Goal: Transaction & Acquisition: Purchase product/service

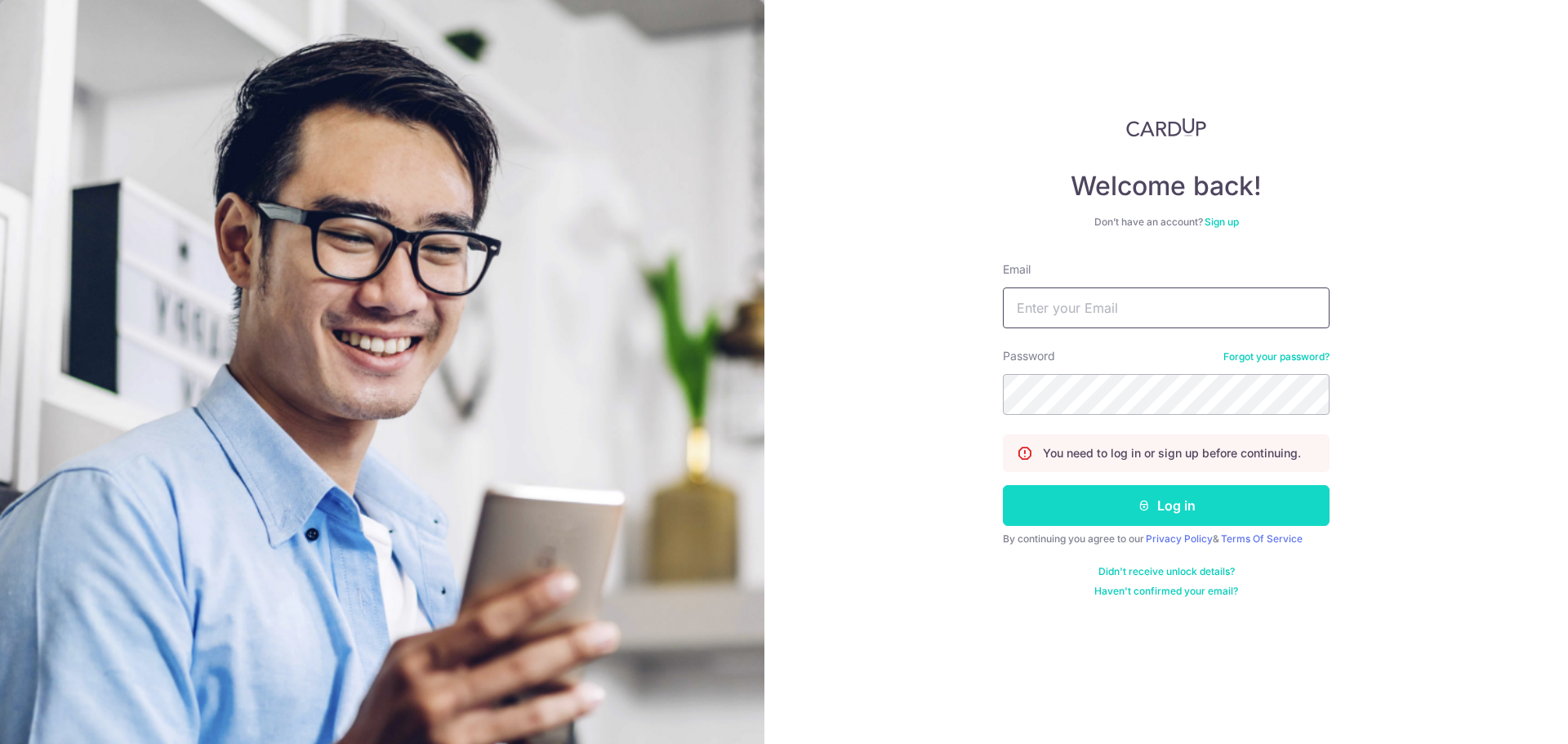
type input "[DOMAIN_NAME][EMAIL_ADDRESS][DOMAIN_NAME]"
click at [1226, 514] on button "Log in" at bounding box center [1166, 505] width 327 height 41
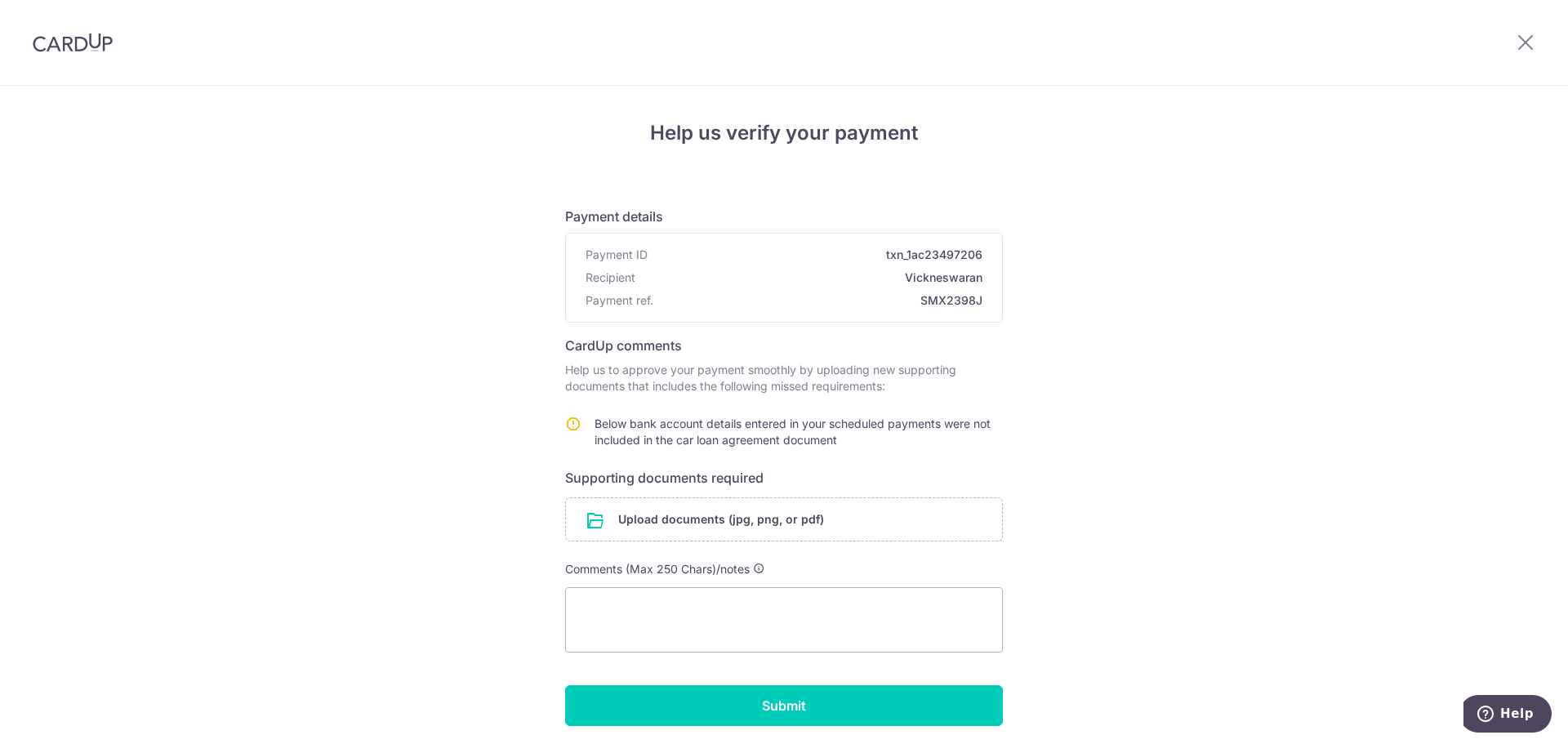
scroll to position [58, 0]
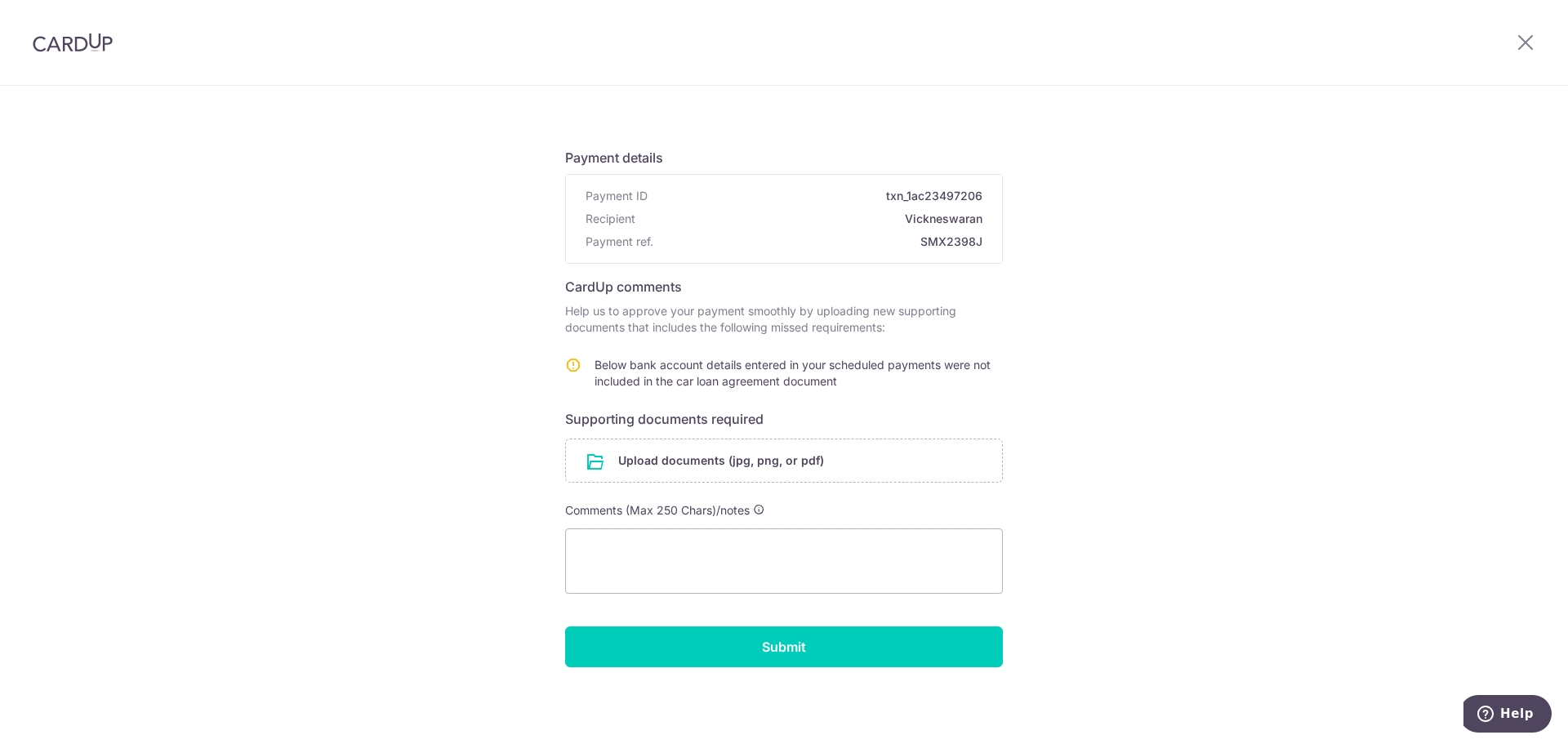
drag, startPoint x: 575, startPoint y: 308, endPoint x: 923, endPoint y: 325, distance: 348.4
click at [923, 325] on p "Help us to approve your payment smoothly by uploading new supporting documents …" at bounding box center [784, 319] width 437 height 33
click at [667, 363] on span "Below bank account details entered in your scheduled payments were not included…" at bounding box center [792, 373] width 396 height 31
drag, startPoint x: 625, startPoint y: 366, endPoint x: 1006, endPoint y: 371, distance: 381.0
click at [1006, 371] on div "Help us verify your payment Payment details Payment ID txn_1ac23497206 Recipien…" at bounding box center [784, 385] width 1568 height 717
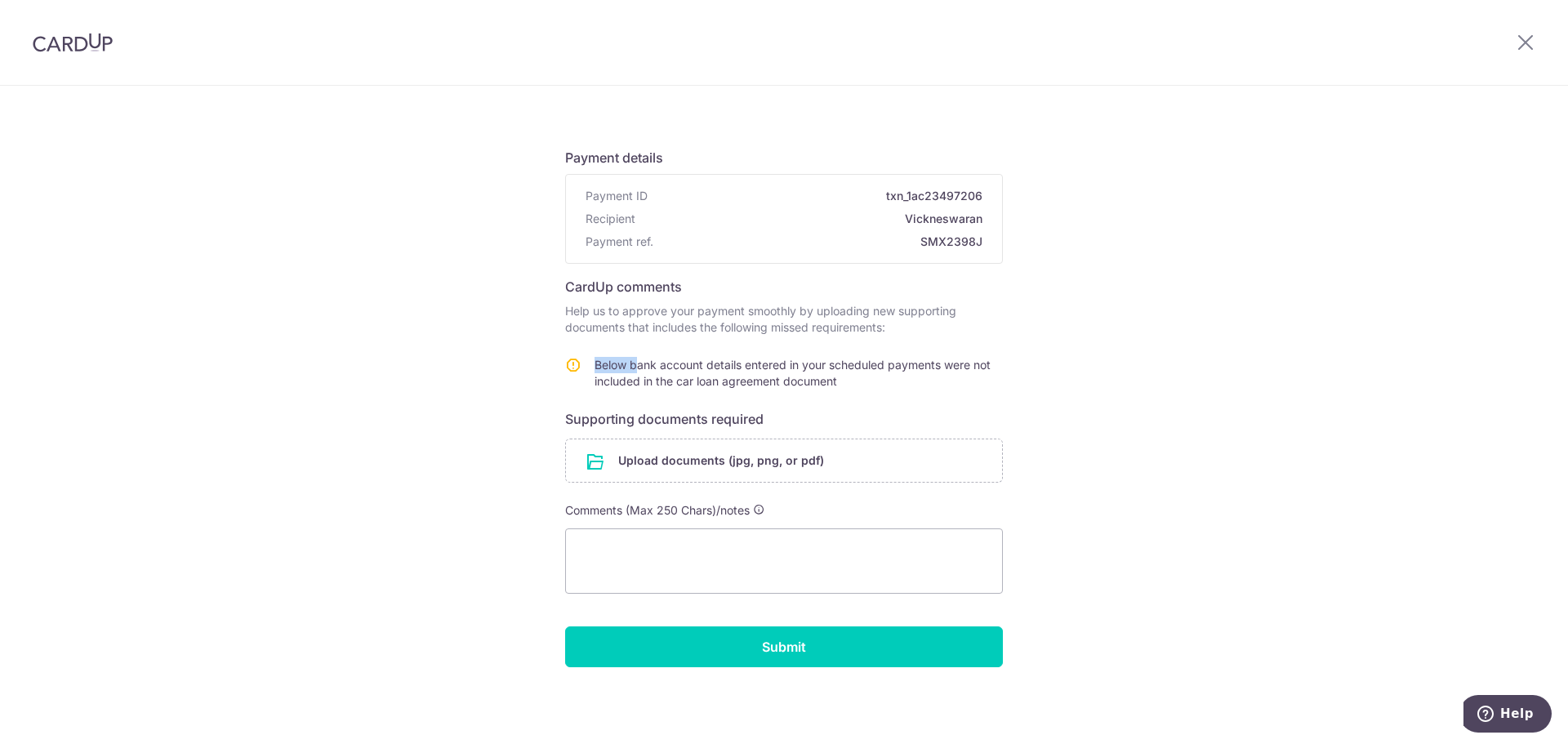
click at [52, 41] on img at bounding box center [72, 42] width 80 height 19
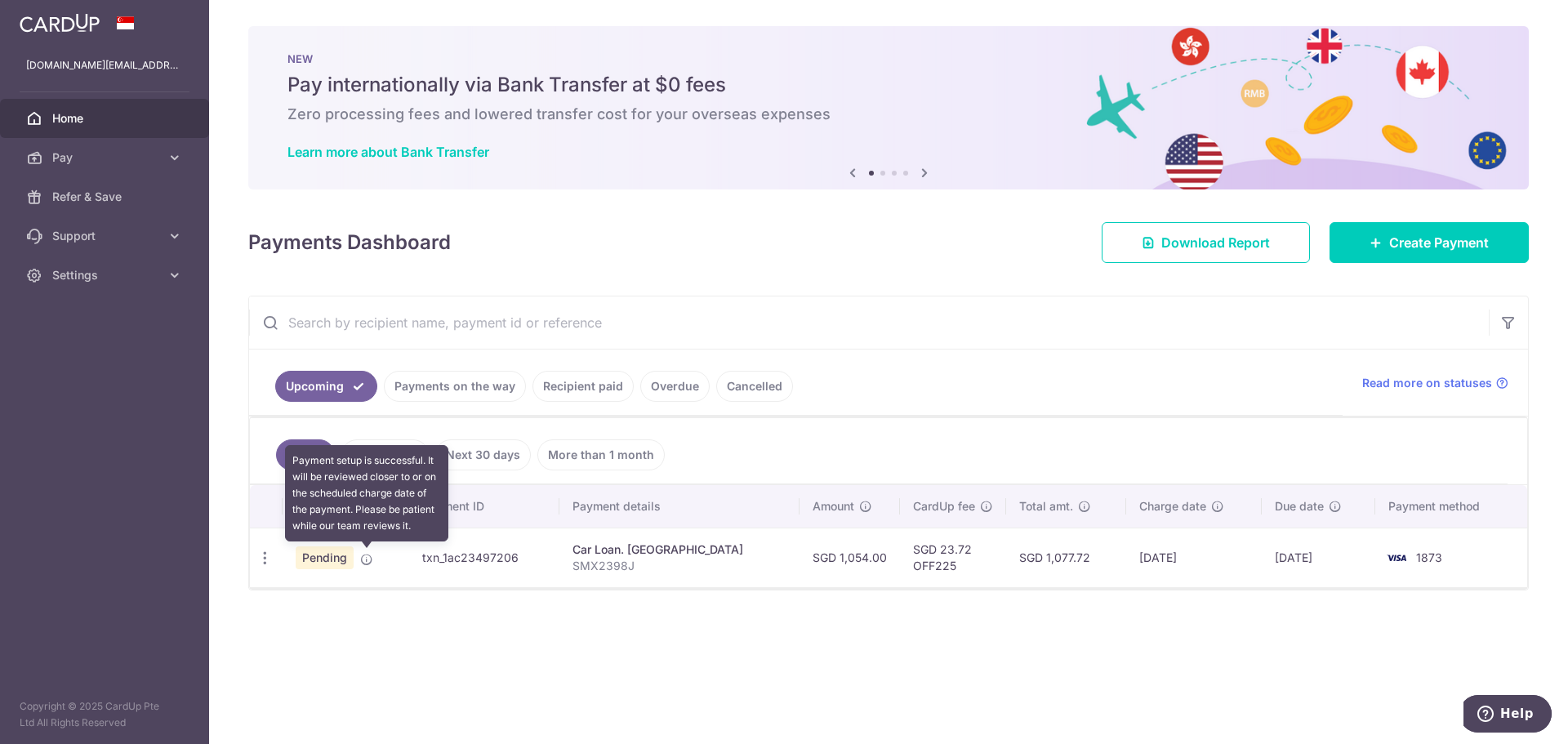
click at [361, 560] on icon at bounding box center [367, 560] width 13 height 13
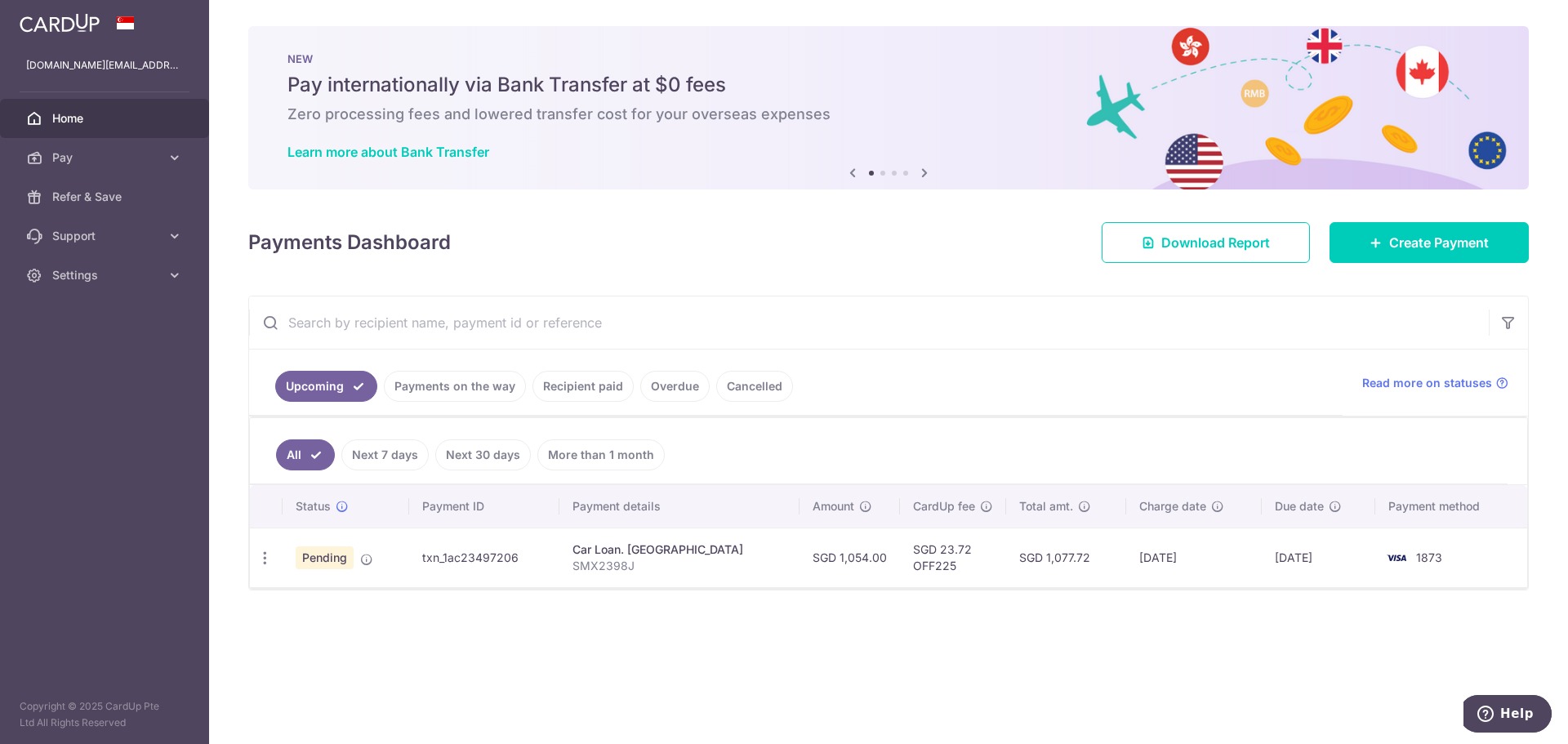
click at [864, 556] on td "SGD 1,054.00" at bounding box center [850, 557] width 101 height 59
drag, startPoint x: 946, startPoint y: 565, endPoint x: 890, endPoint y: 565, distance: 56.0
click at [900, 565] on td "SGD 23.72 OFF225" at bounding box center [952, 557] width 106 height 59
copy td "OFF225"
click at [344, 544] on td "Pending" at bounding box center [346, 557] width 127 height 59
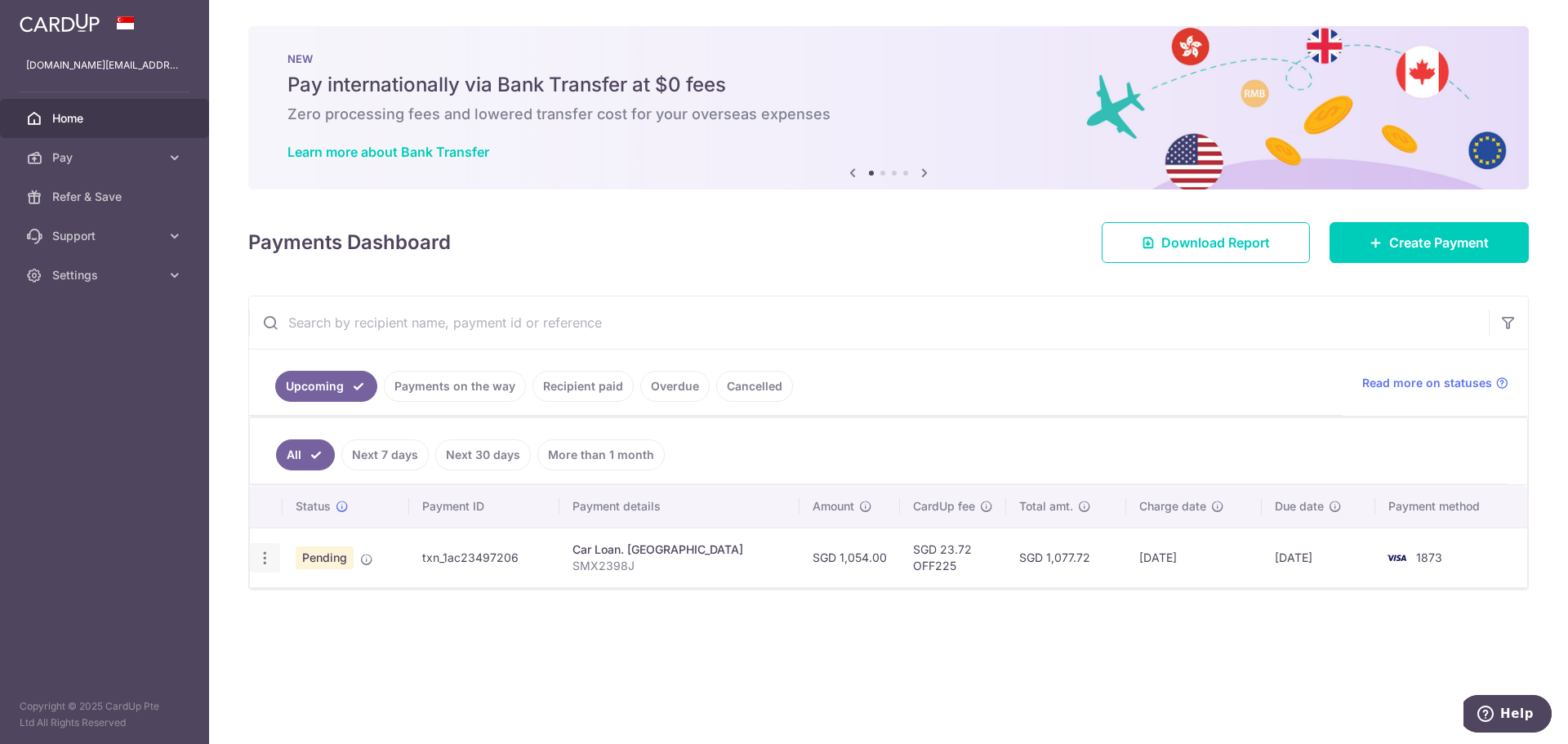
click at [266, 557] on icon "button" at bounding box center [265, 558] width 17 height 17
click at [274, 641] on icon at bounding box center [274, 642] width 19 height 19
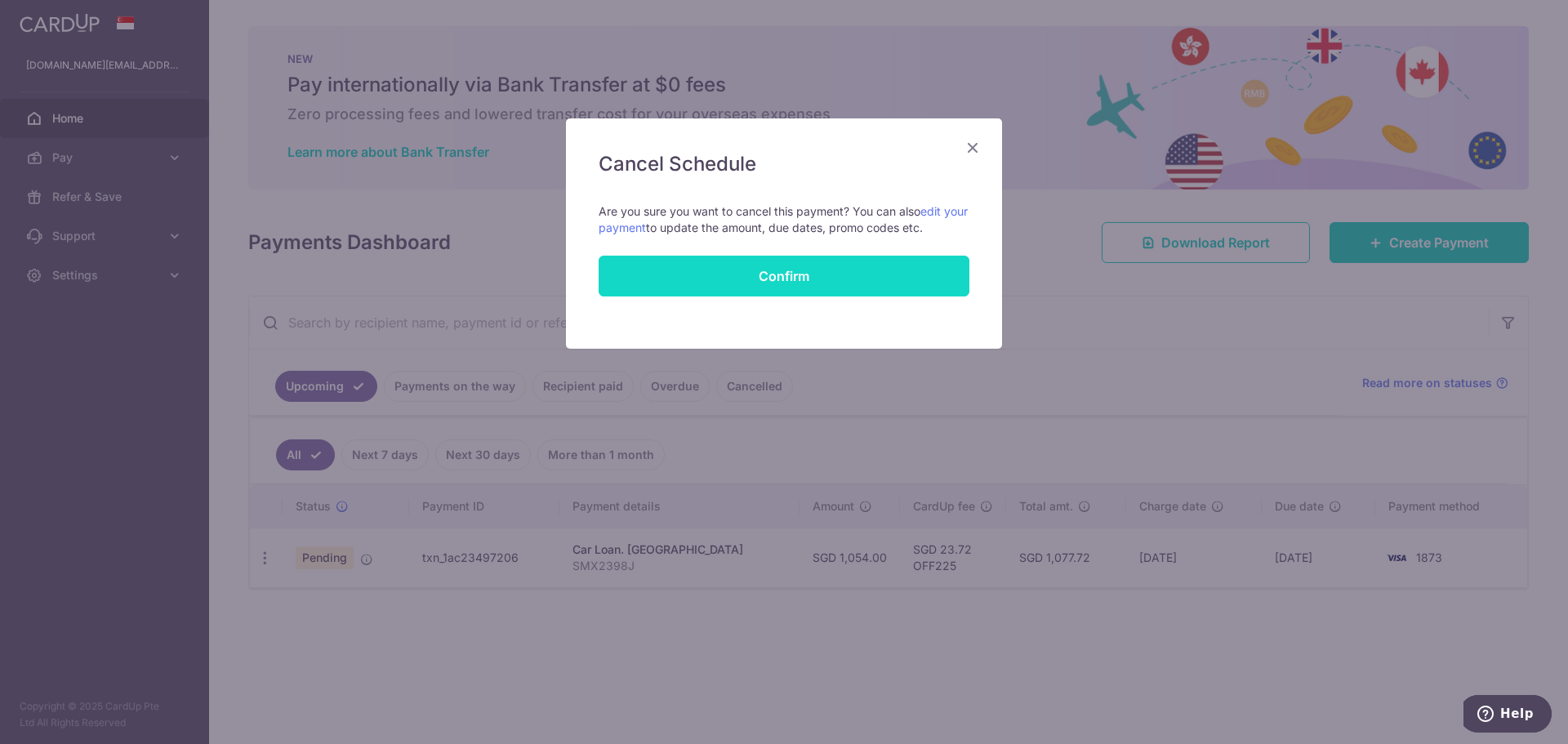
click at [730, 278] on input "Confirm" at bounding box center [784, 276] width 371 height 41
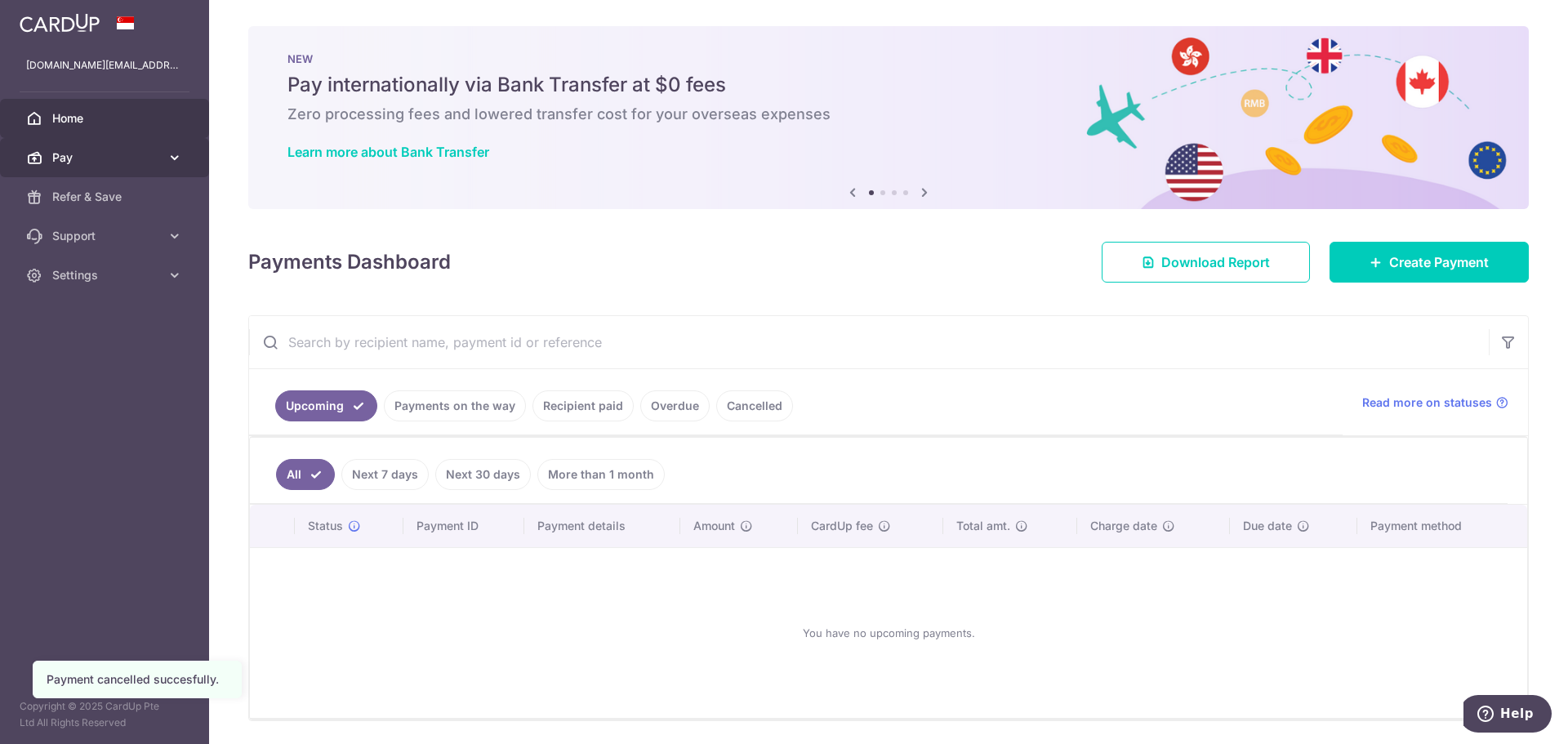
click at [70, 164] on span "Pay" at bounding box center [106, 157] width 107 height 16
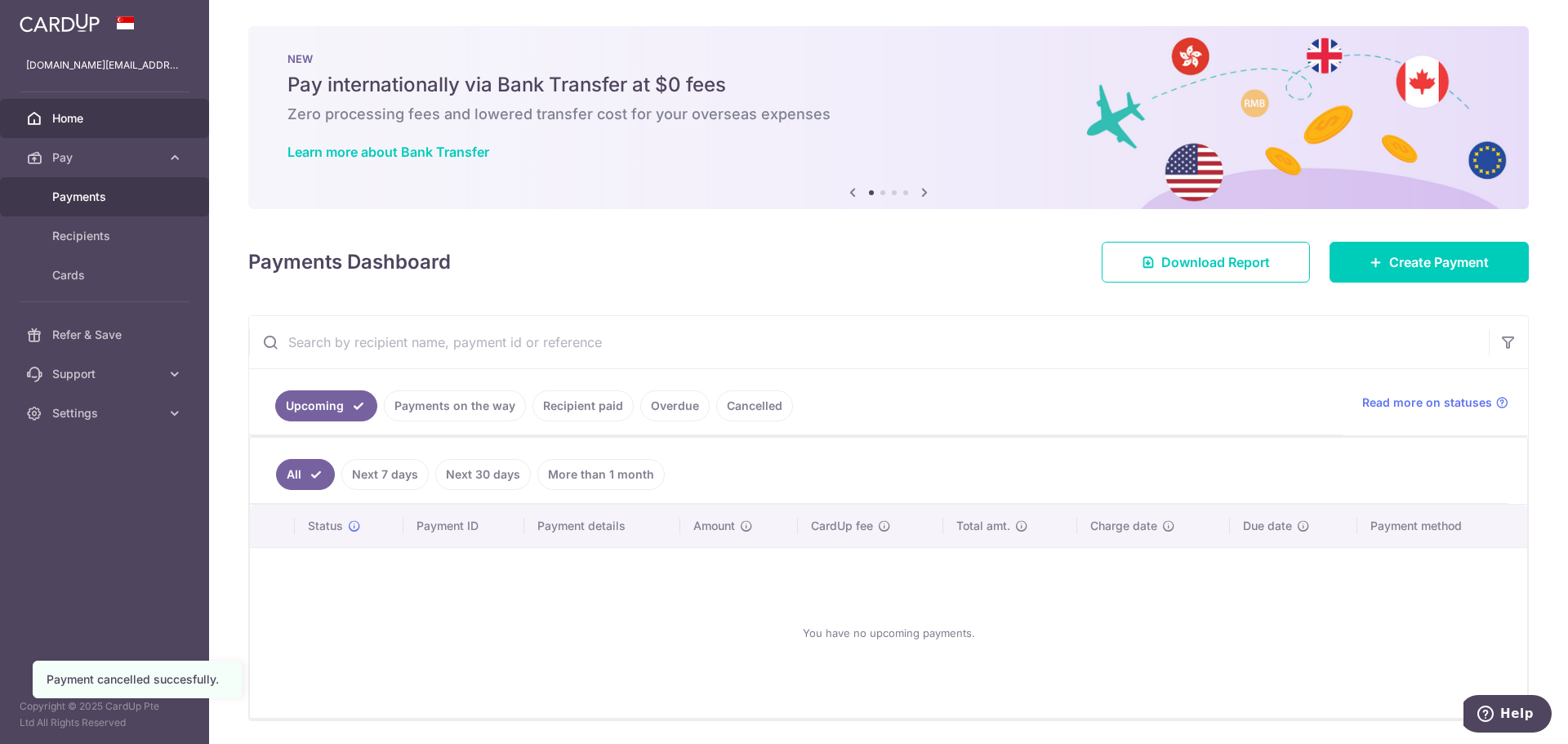
click at [68, 206] on link "Payments" at bounding box center [105, 197] width 209 height 39
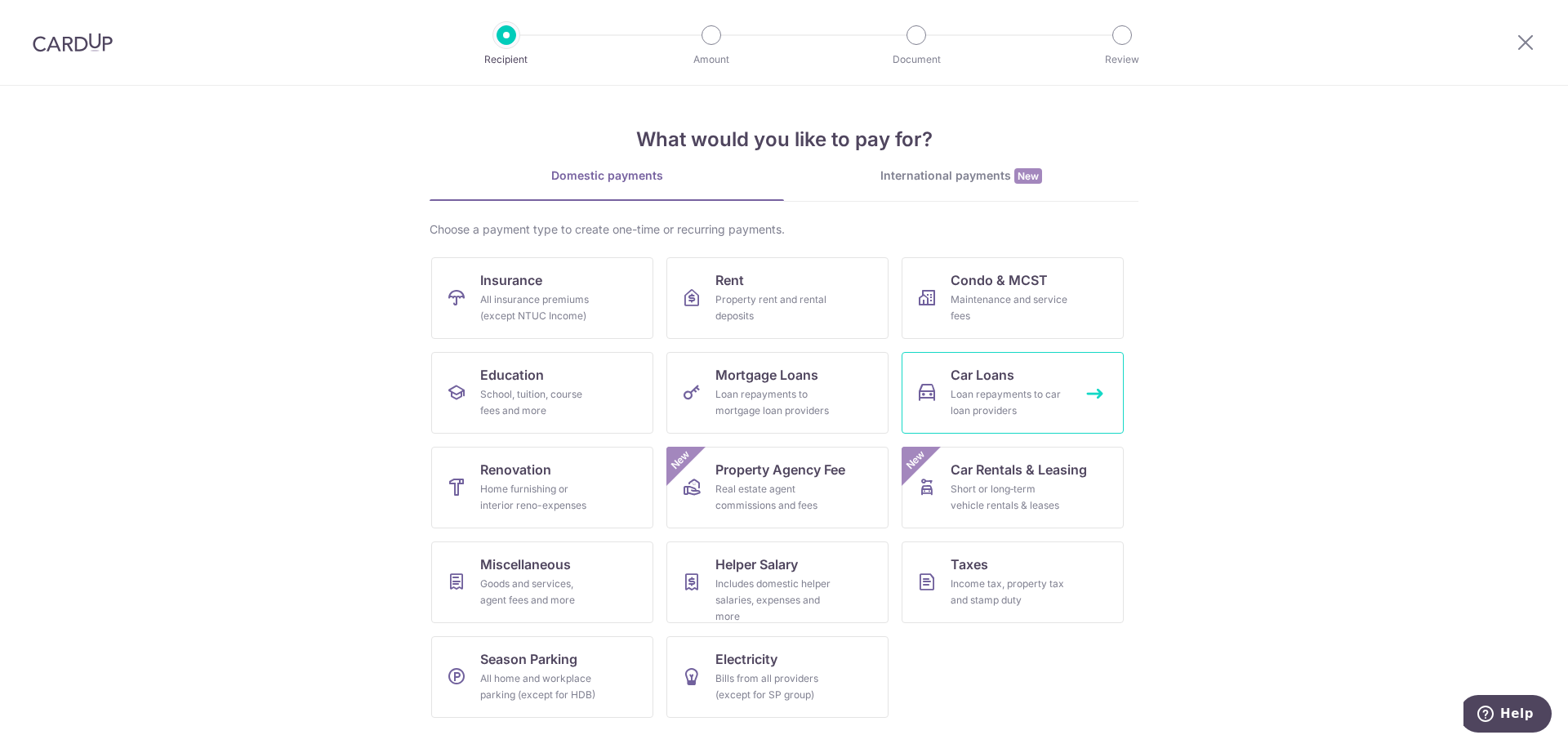
click at [1010, 409] on div "Loan repayments to car loan providers" at bounding box center [1009, 403] width 118 height 33
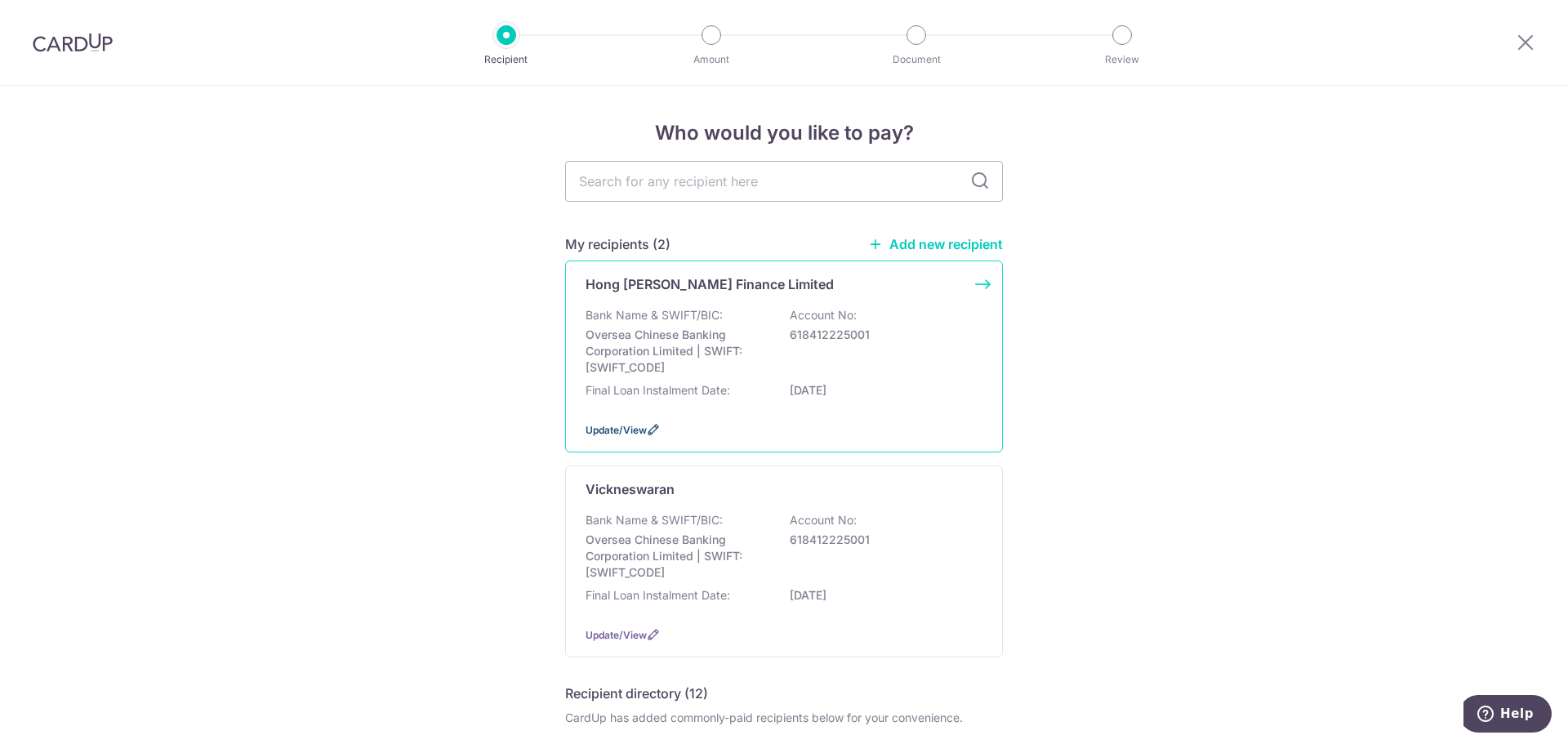
click at [646, 428] on icon at bounding box center [653, 430] width 13 height 13
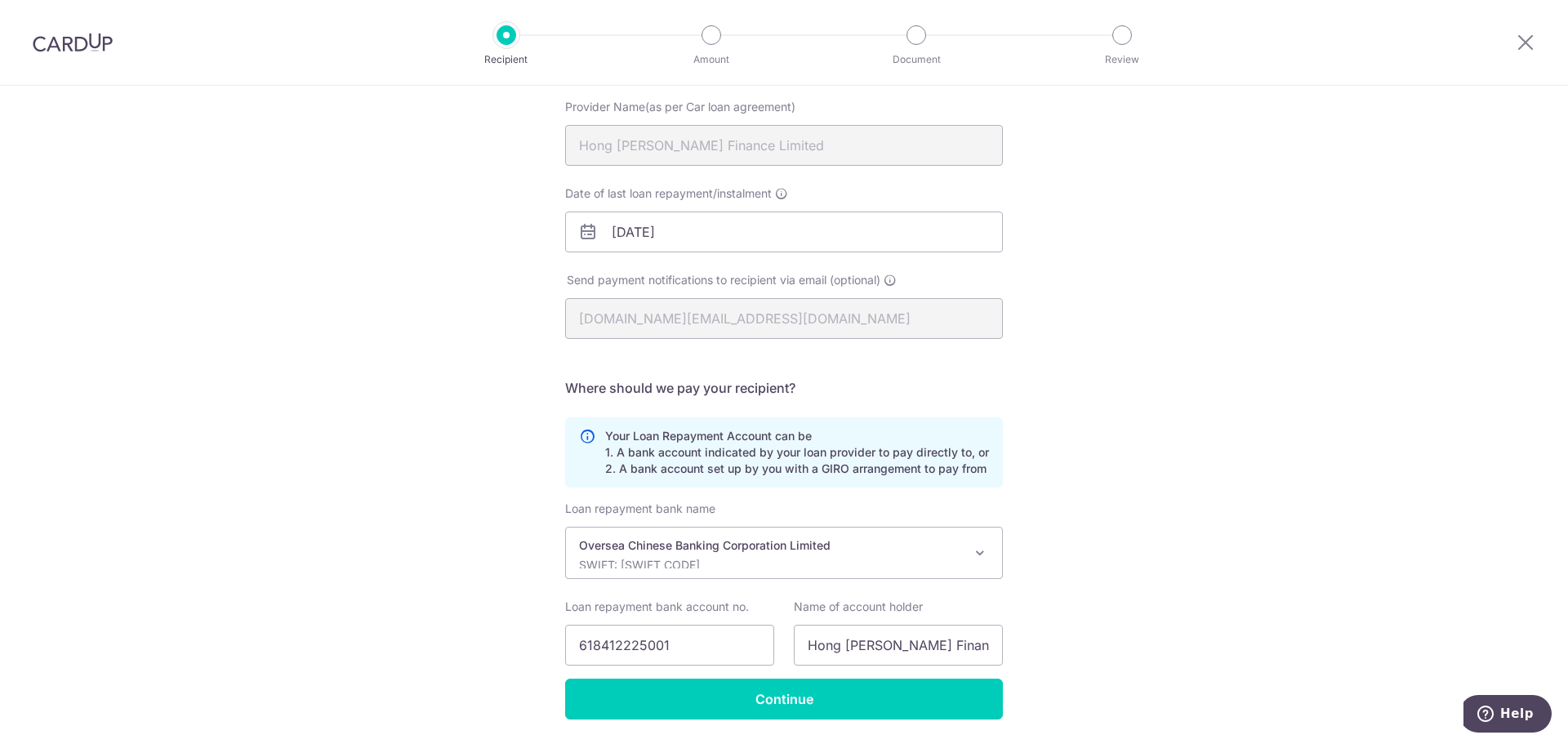
scroll to position [216, 0]
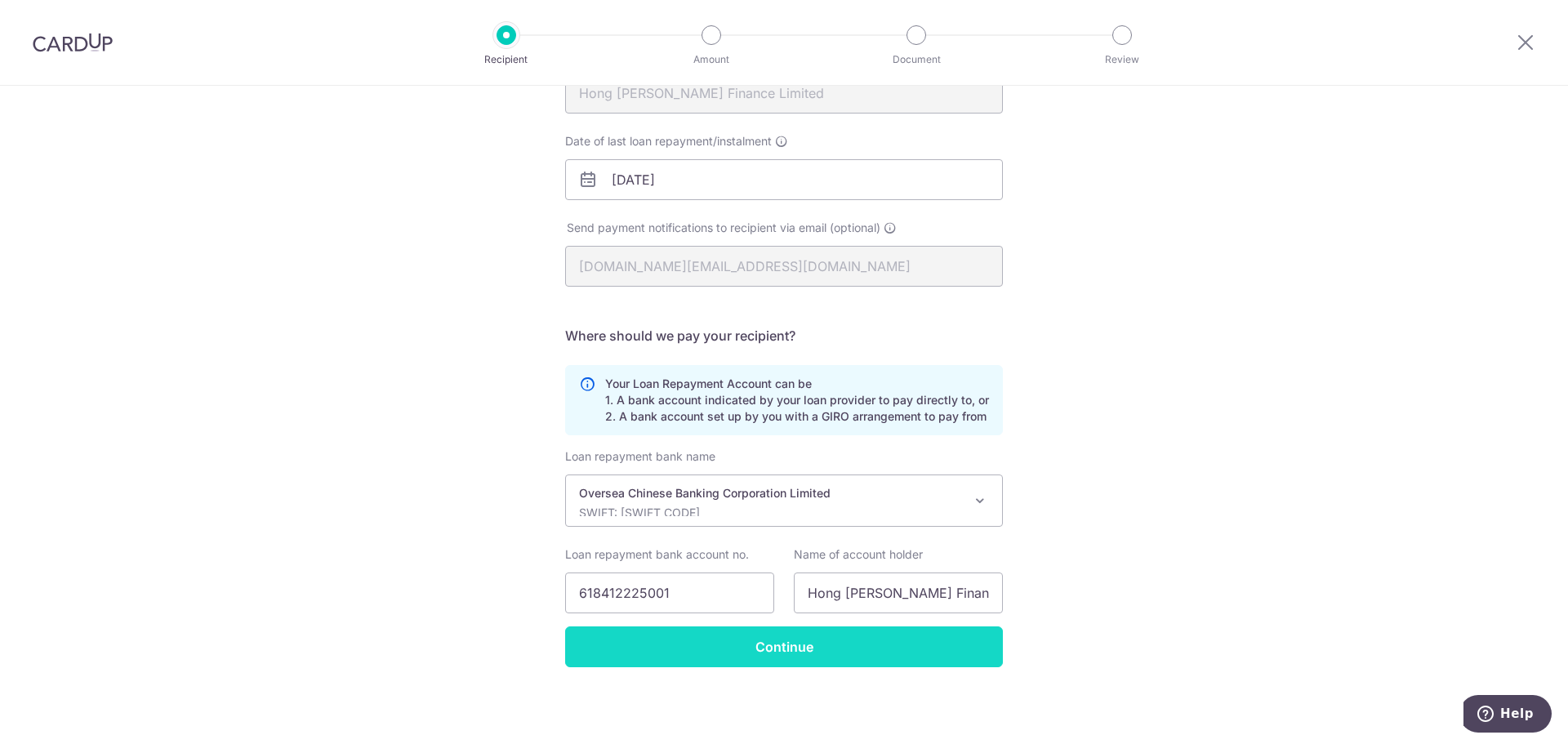
click at [686, 639] on input "Continue" at bounding box center [784, 646] width 437 height 41
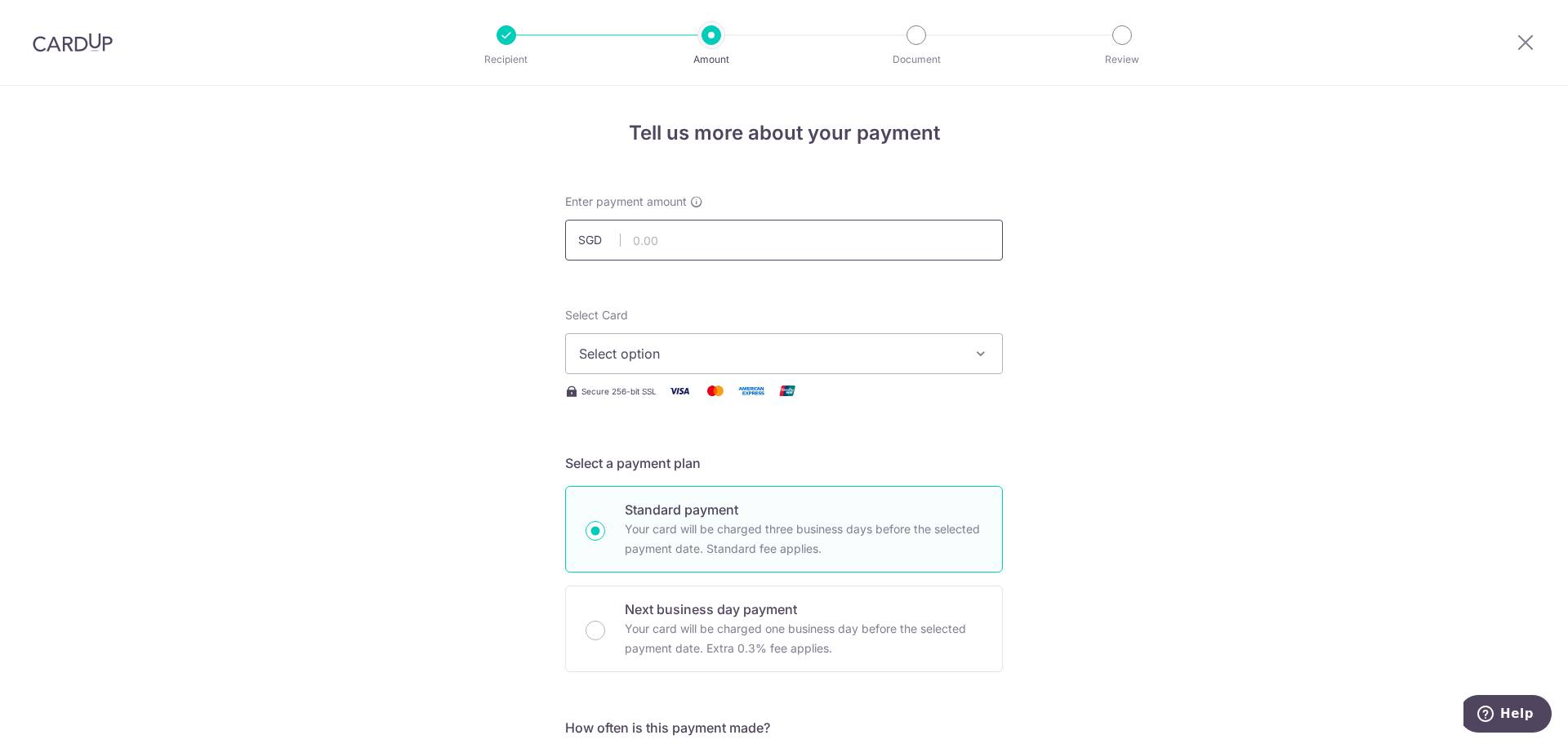
click at [661, 242] on input "text" at bounding box center [784, 240] width 437 height 41
type input "1,054.00"
click at [616, 338] on button "Select option" at bounding box center [784, 353] width 437 height 41
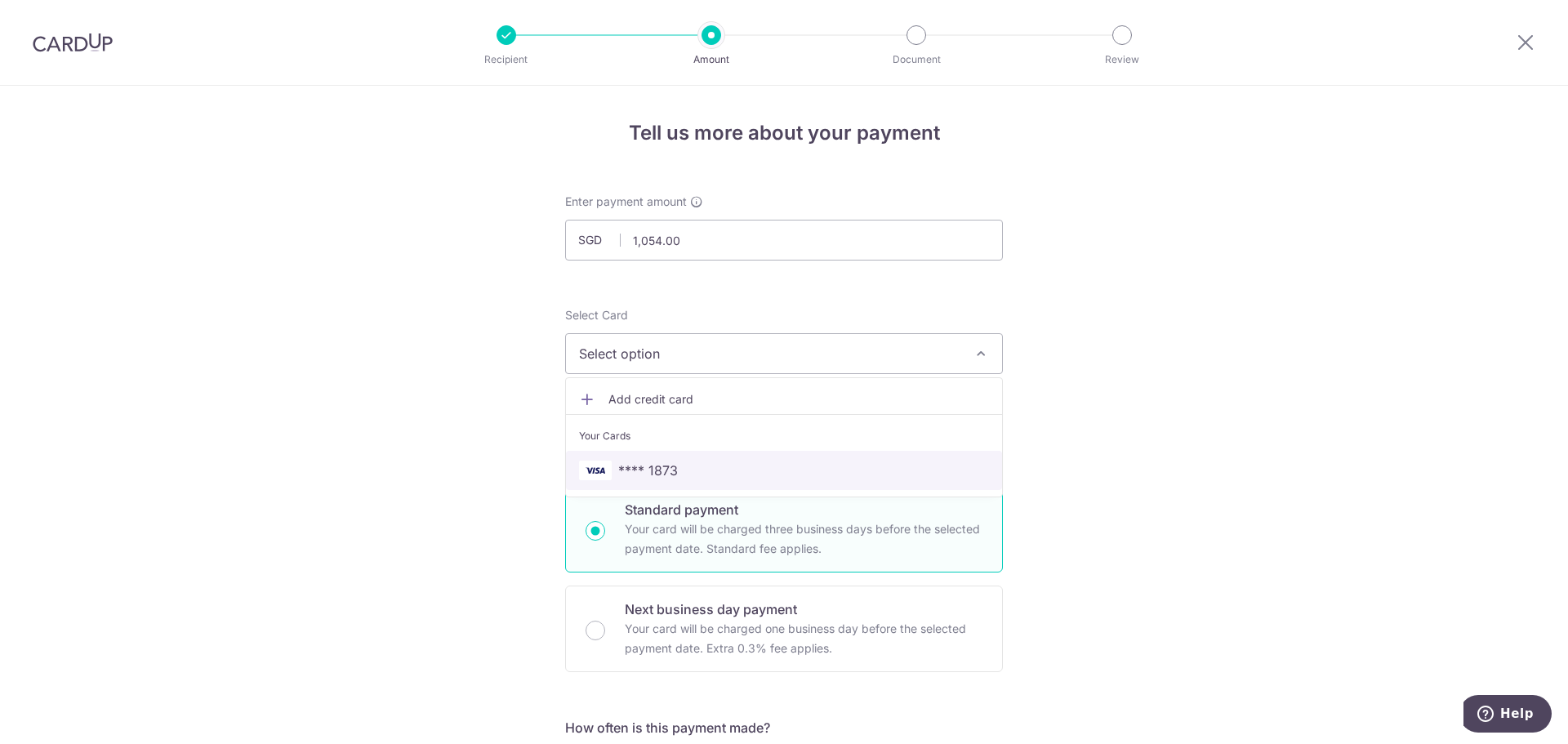
click at [629, 475] on span "**** 1873" at bounding box center [648, 470] width 59 height 19
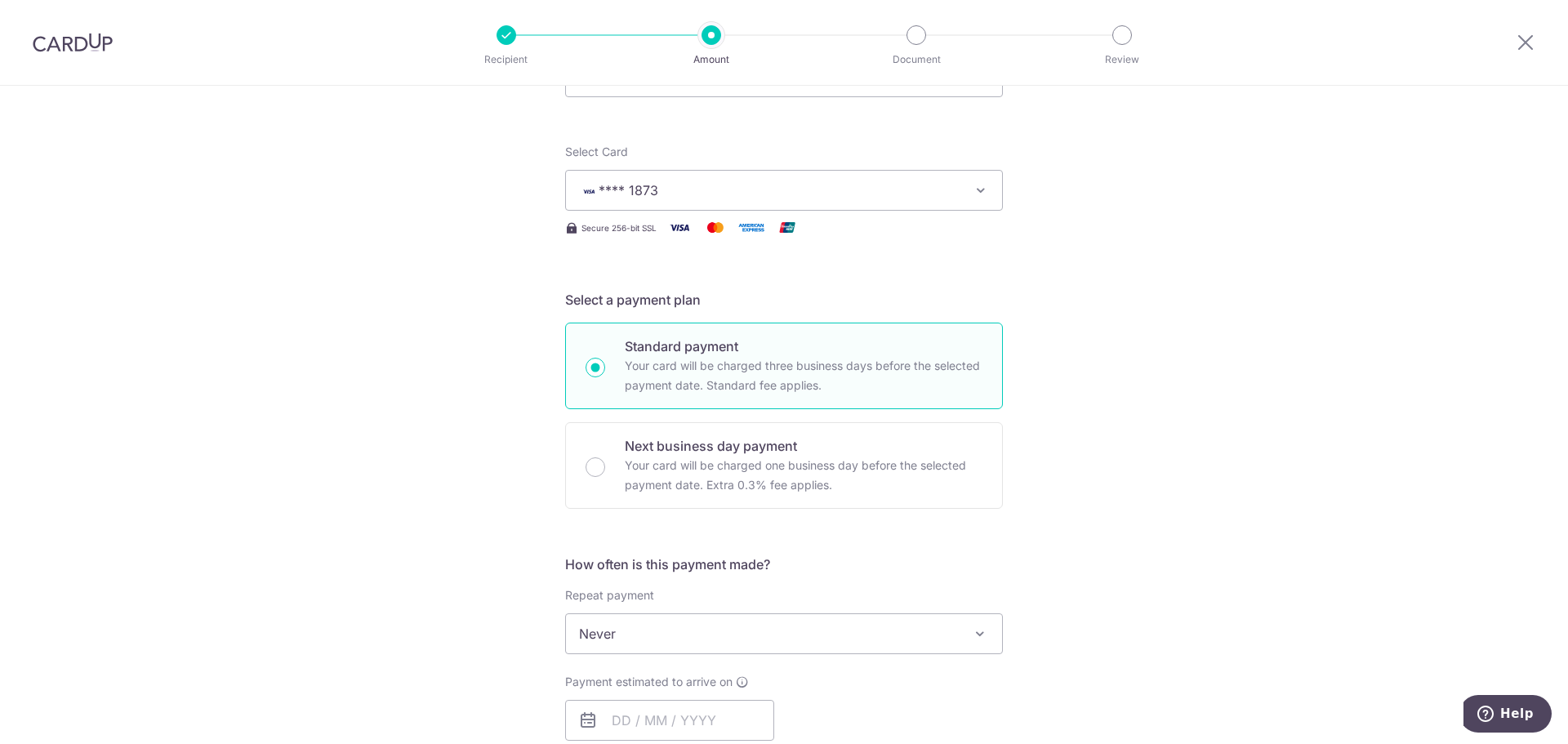
scroll to position [244, 0]
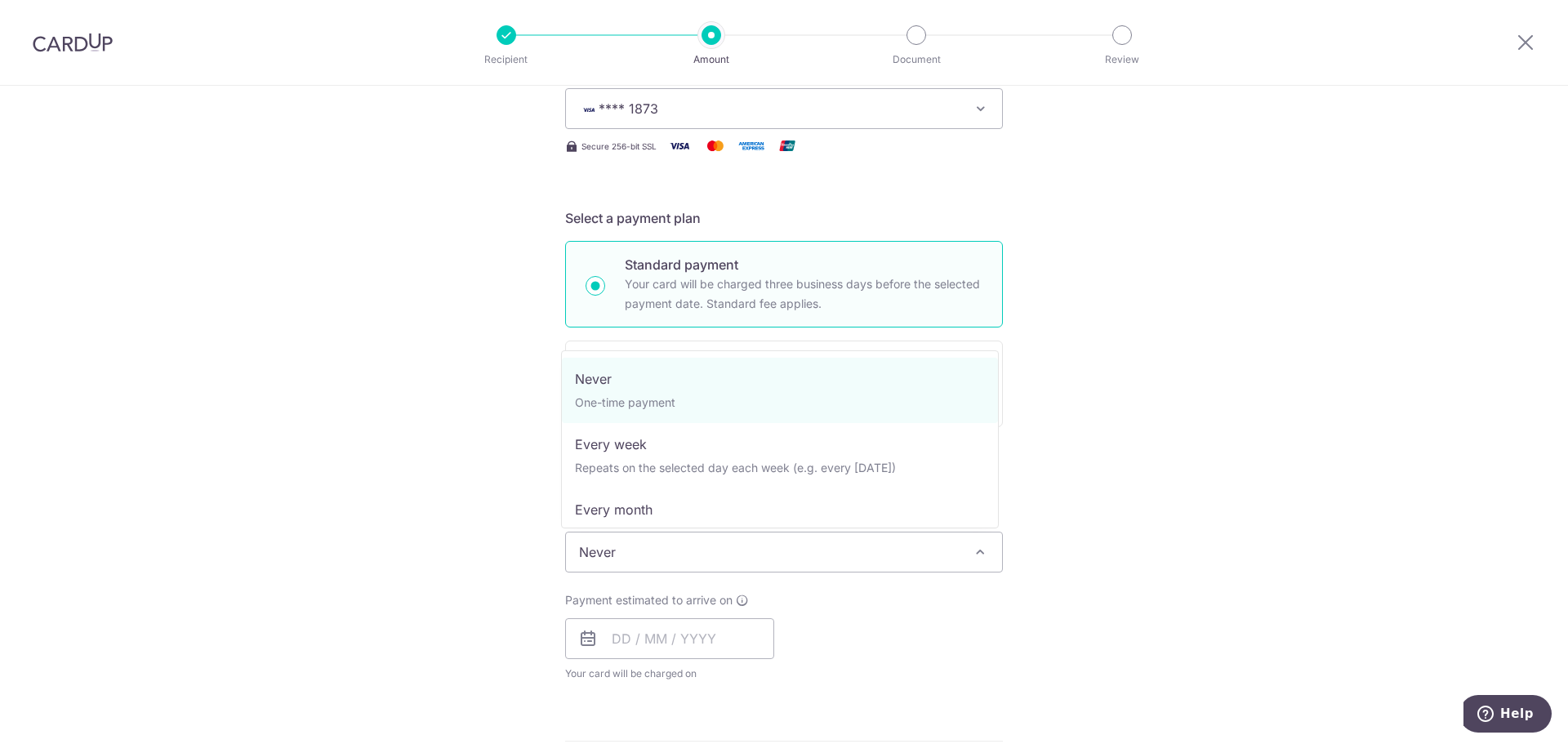
click at [606, 549] on span "Never" at bounding box center [784, 551] width 436 height 39
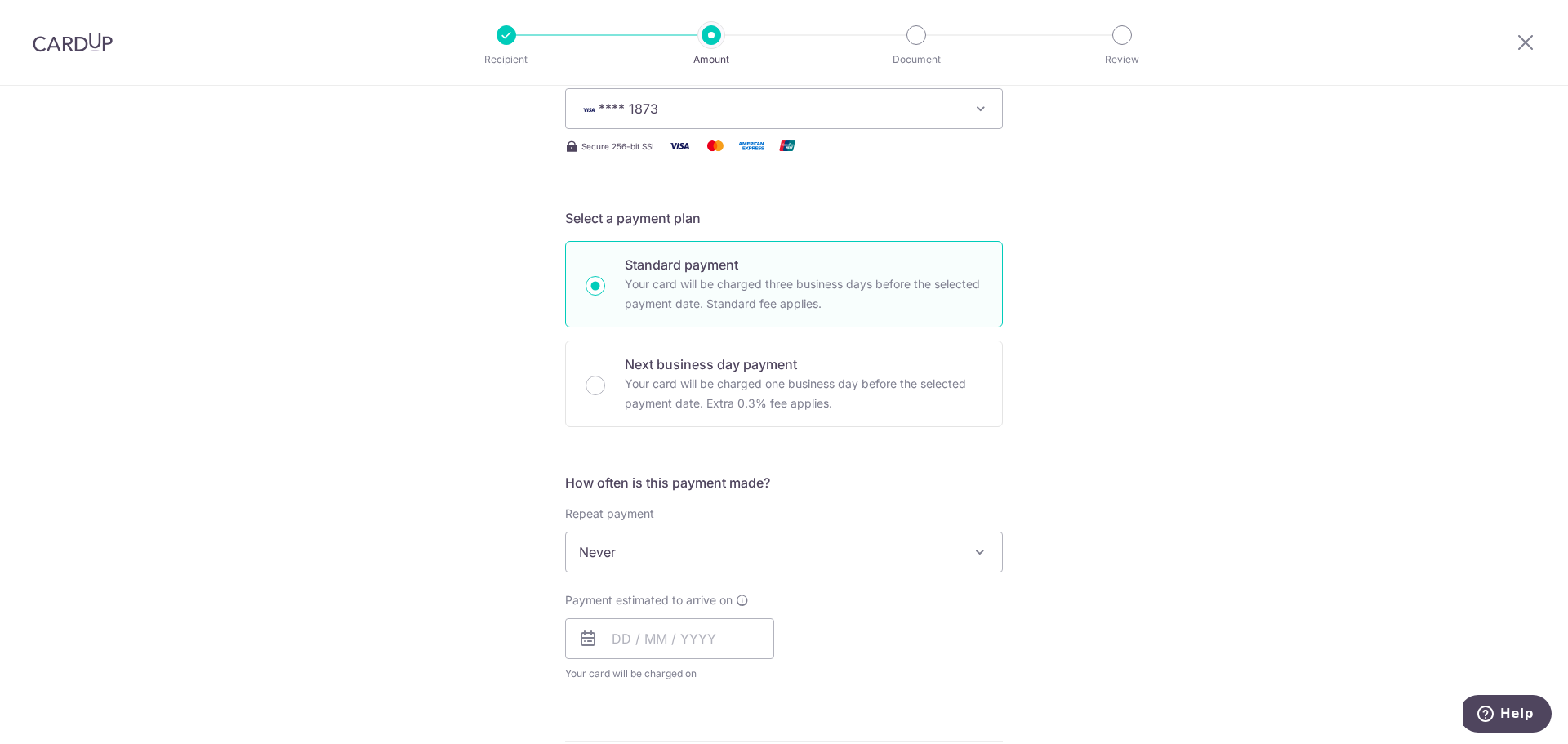
click at [530, 464] on div "Tell us more about your payment Enter payment amount SGD 1,054.00 1054.00 Selec…" at bounding box center [784, 579] width 1568 height 1477
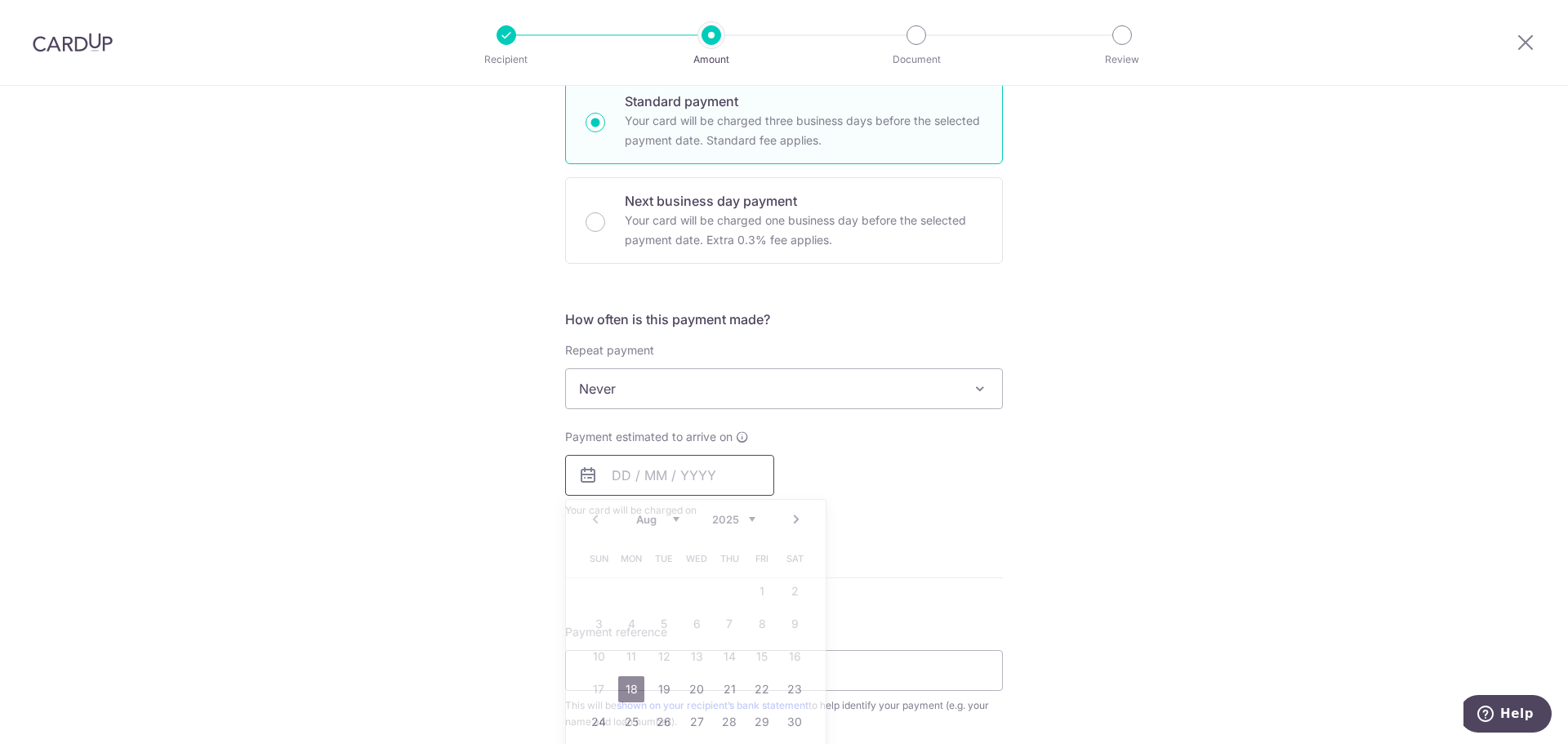
click at [641, 476] on input "text" at bounding box center [669, 475] width 209 height 41
click at [895, 473] on div "Payment estimated to arrive on Prev Next Aug Sep Oct Nov Dec 2025 2026 2027 202…" at bounding box center [784, 474] width 457 height 90
click at [736, 472] on input "text" at bounding box center [669, 475] width 209 height 41
click at [619, 687] on link "18" at bounding box center [631, 688] width 26 height 26
type input "[DATE]"
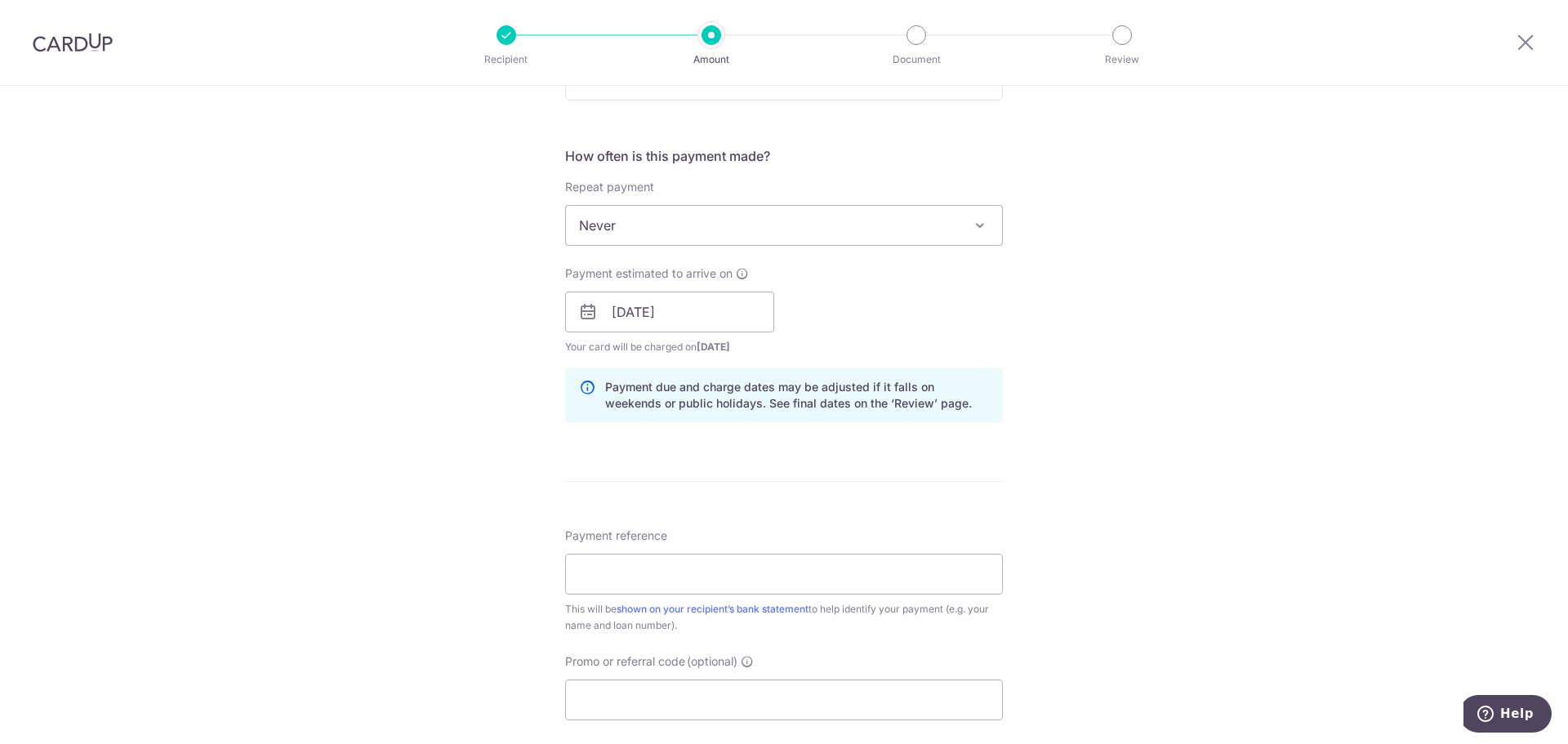
scroll to position [653, 0]
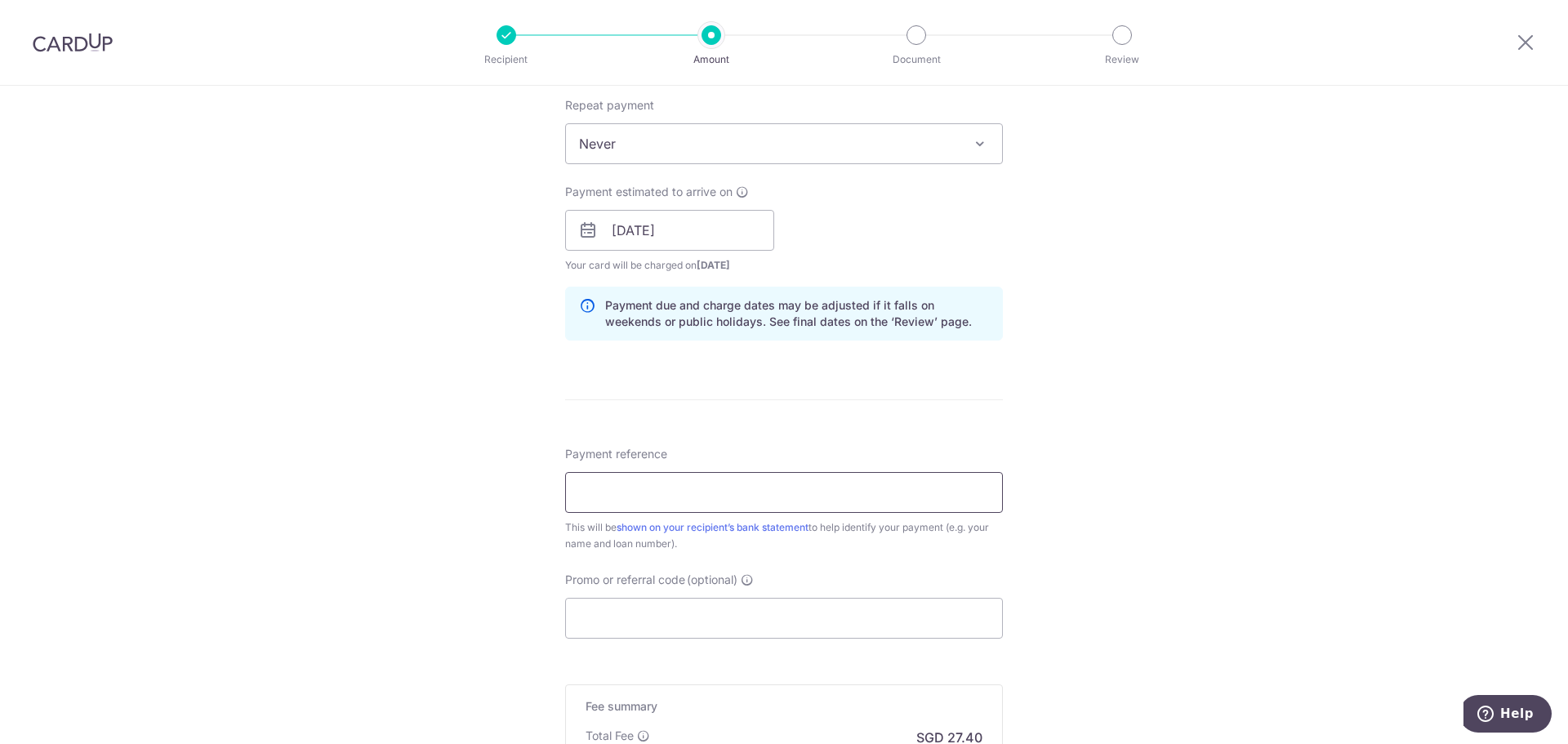
click at [784, 492] on input "Payment reference" at bounding box center [784, 492] width 437 height 41
type input "SMX2398J"
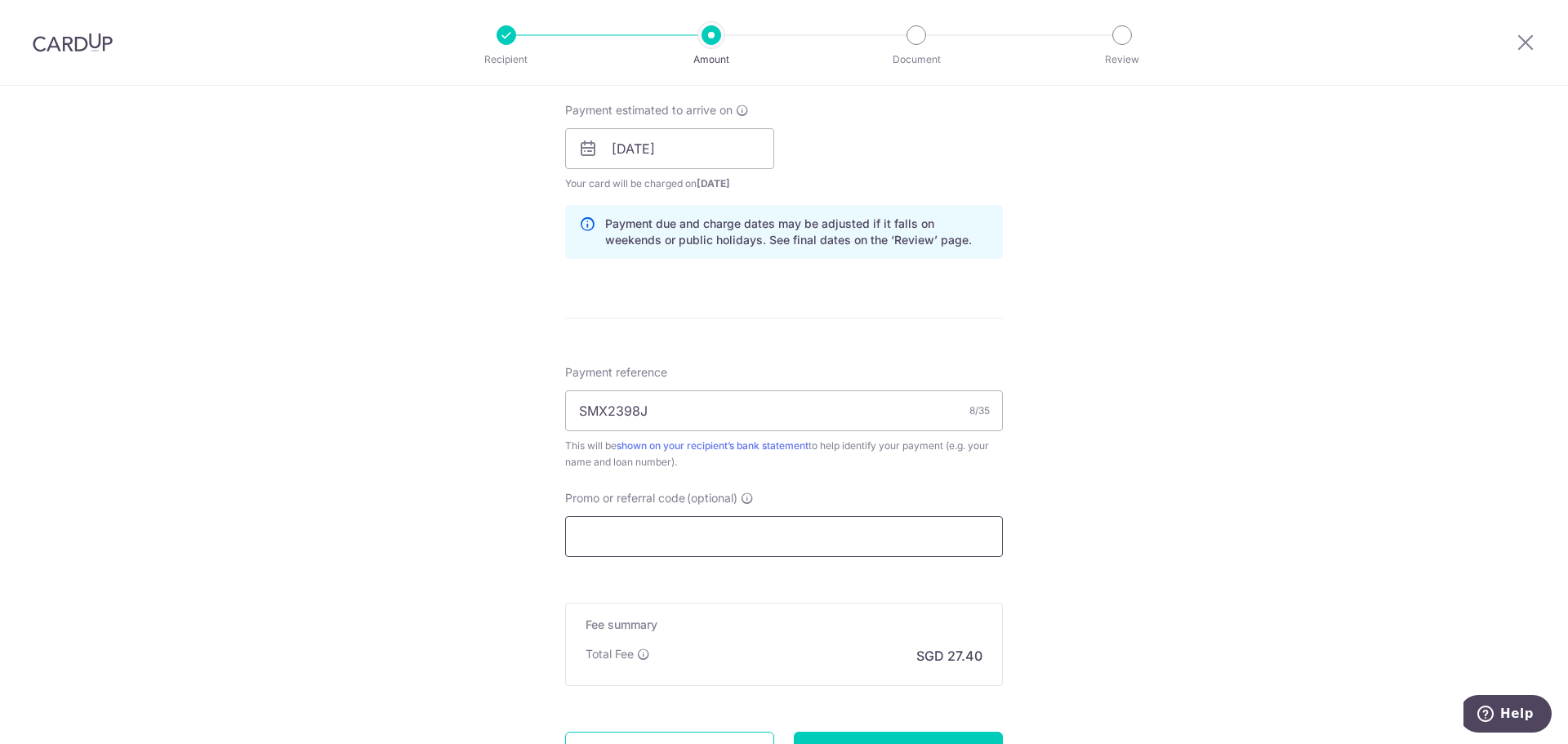
click at [593, 547] on input "Promo or referral code (optional)" at bounding box center [784, 536] width 437 height 41
paste input "OFF225"
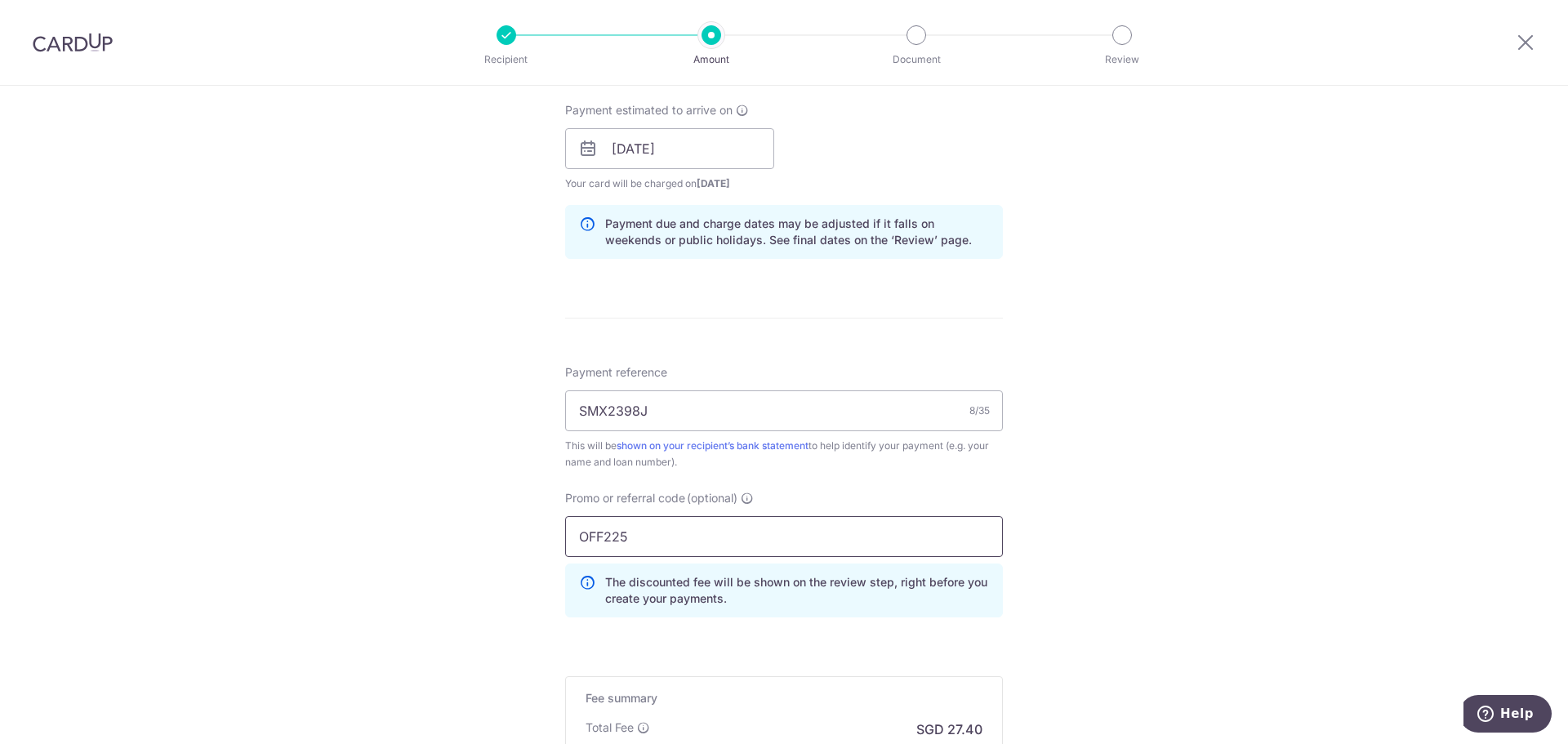
scroll to position [898, 0]
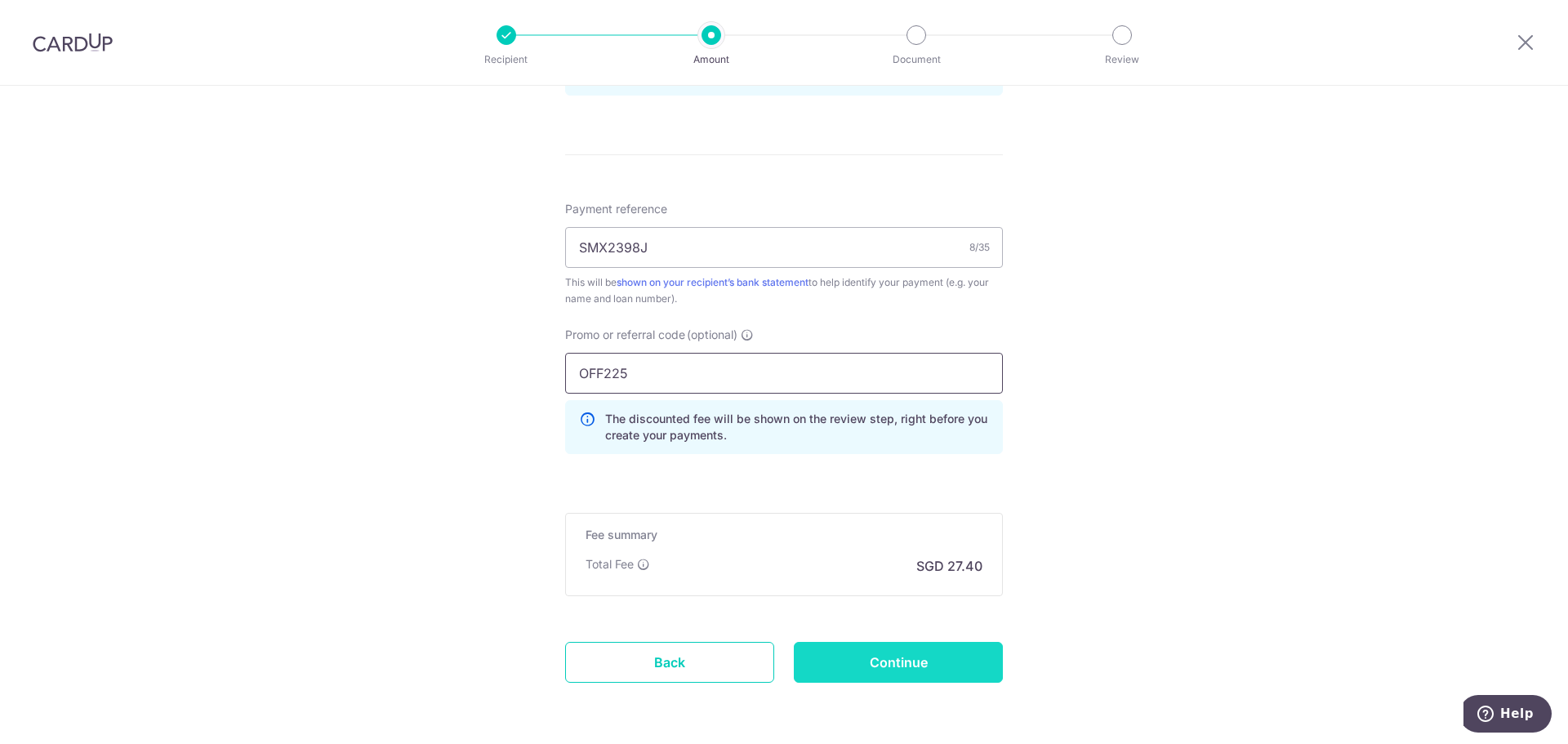
type input "OFF225"
click at [855, 658] on input "Continue" at bounding box center [899, 662] width 209 height 41
type input "Create Schedule"
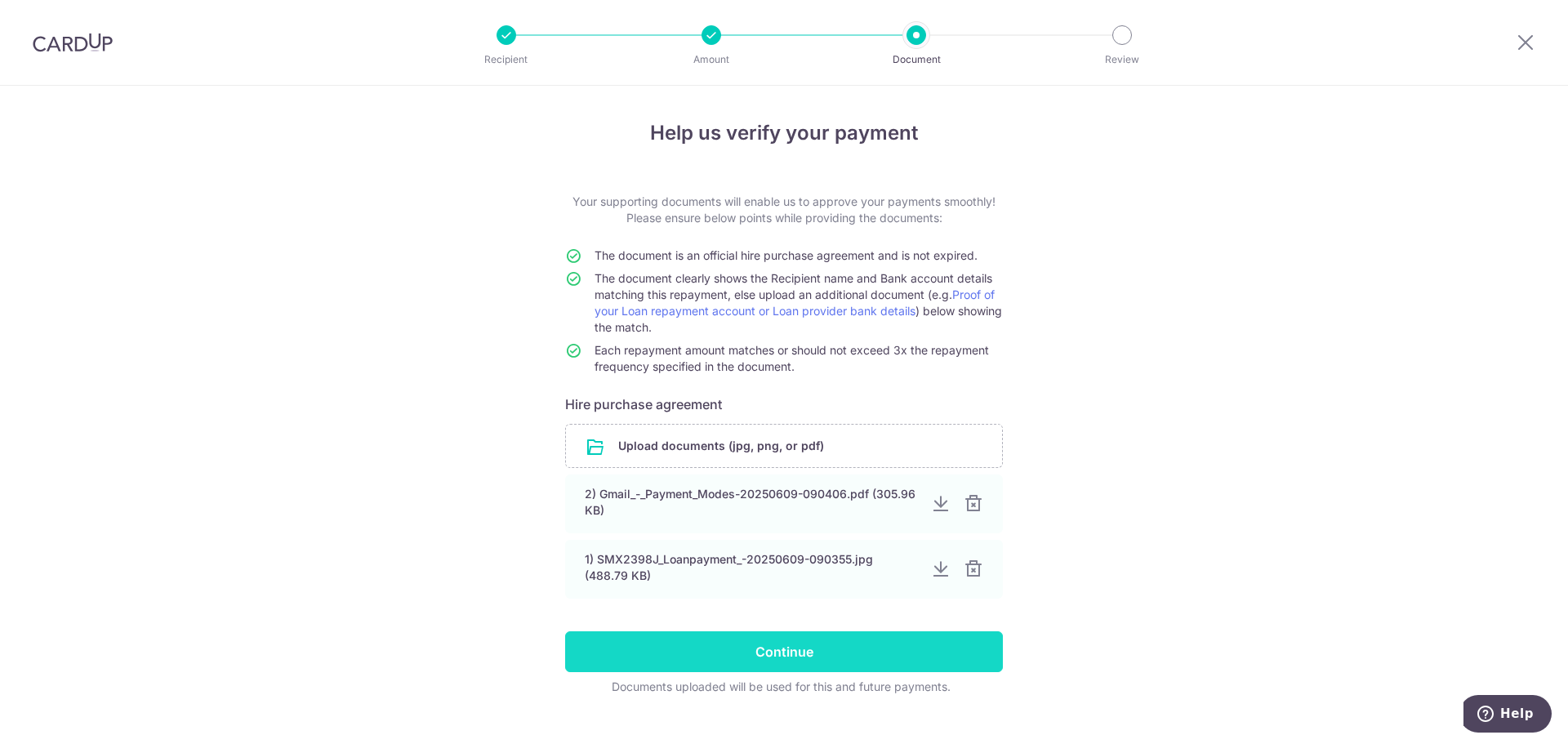
click at [728, 650] on input "Continue" at bounding box center [784, 651] width 437 height 41
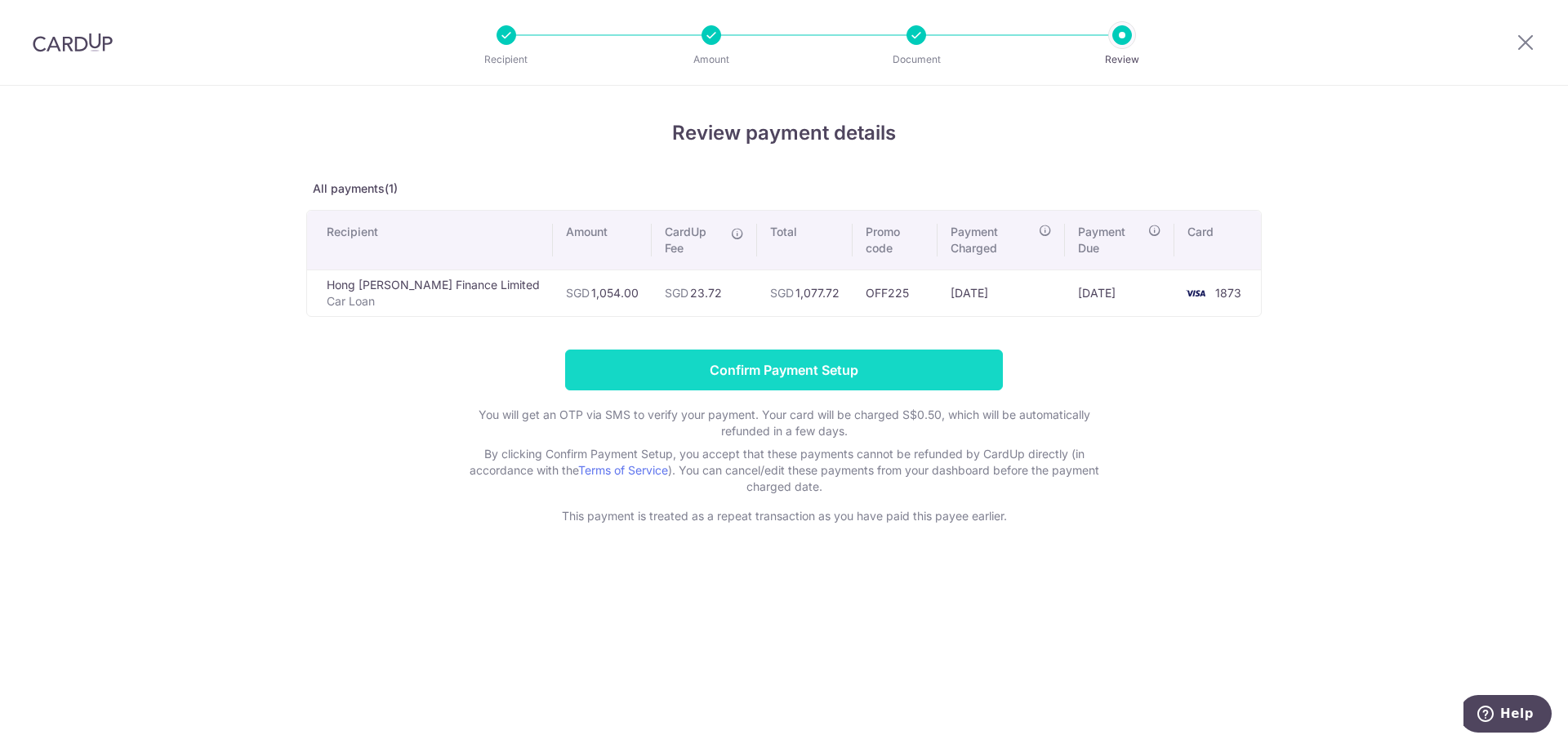
click at [940, 350] on input "Confirm Payment Setup" at bounding box center [784, 369] width 437 height 41
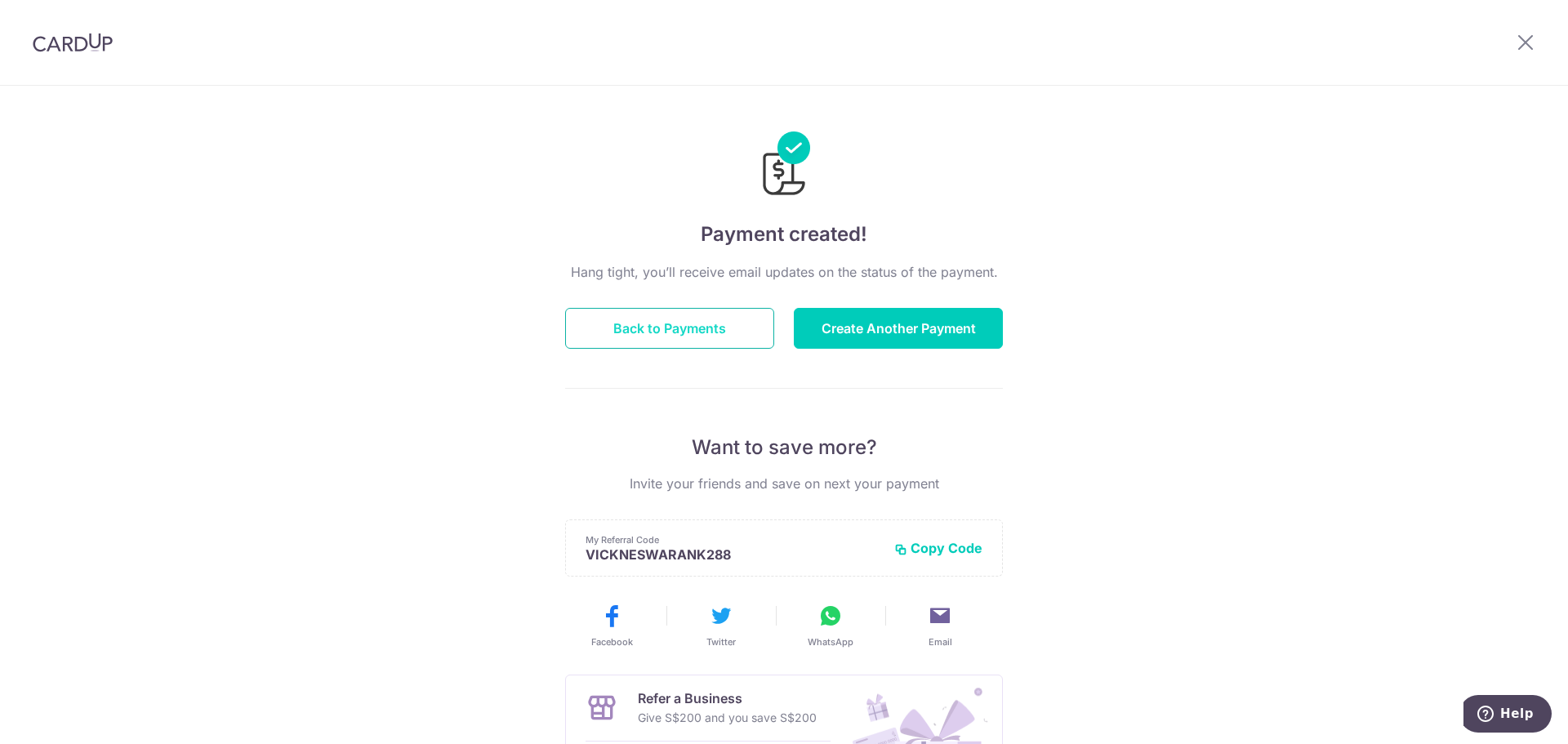
click at [749, 335] on button "Back to Payments" at bounding box center [669, 328] width 209 height 41
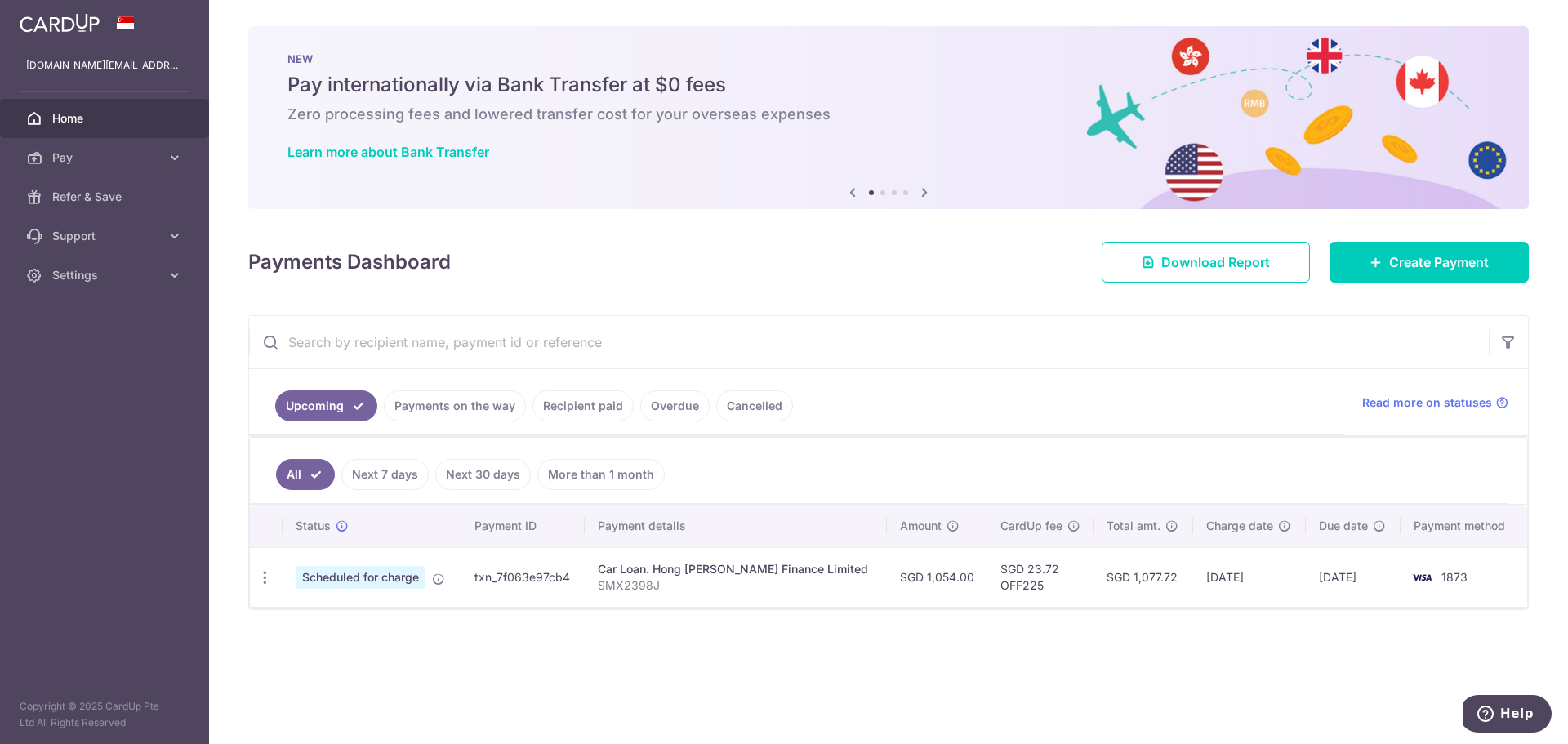
drag, startPoint x: 1187, startPoint y: 574, endPoint x: 1262, endPoint y: 574, distance: 75.0
click at [1262, 574] on td "[DATE]" at bounding box center [1250, 577] width 113 height 59
drag, startPoint x: 1325, startPoint y: 576, endPoint x: 1389, endPoint y: 575, distance: 64.0
click at [1389, 575] on td "18/08/2025" at bounding box center [1353, 577] width 95 height 59
click at [1374, 623] on div "× Pause Schedule Pause all future payments in this series Pause just this one p…" at bounding box center [888, 372] width 1359 height 744
